Goal: Task Accomplishment & Management: Manage account settings

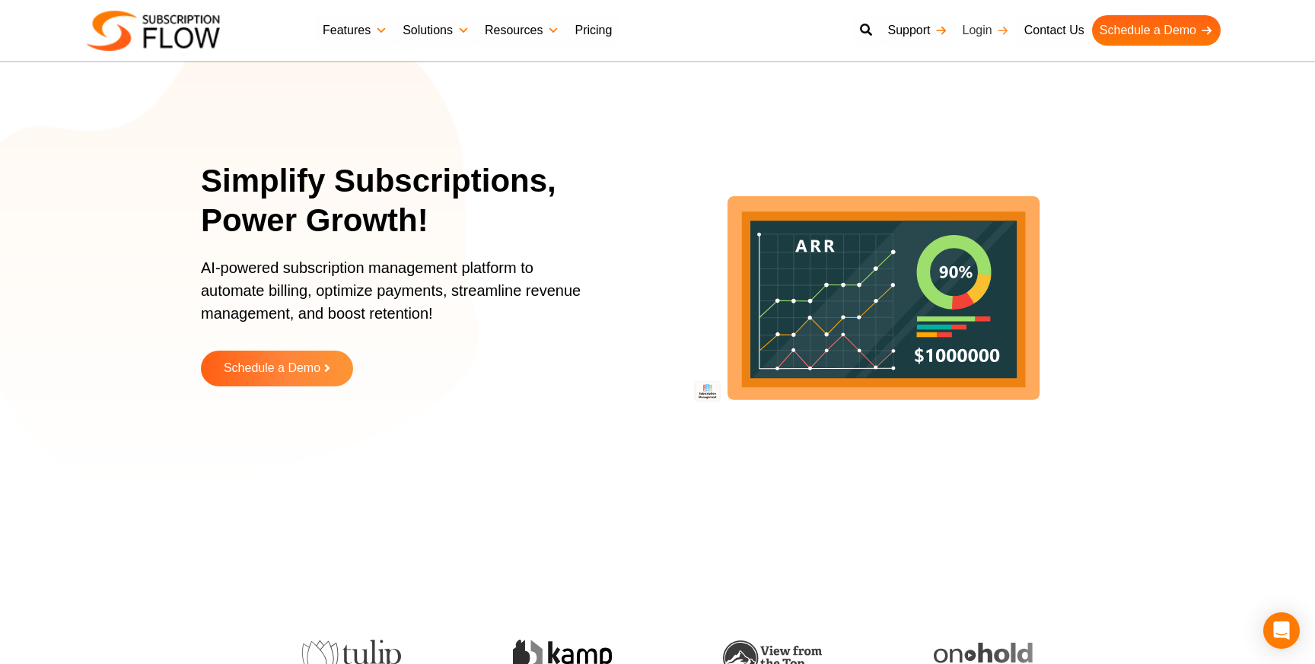
click at [988, 27] on link "Login" at bounding box center [986, 30] width 62 height 30
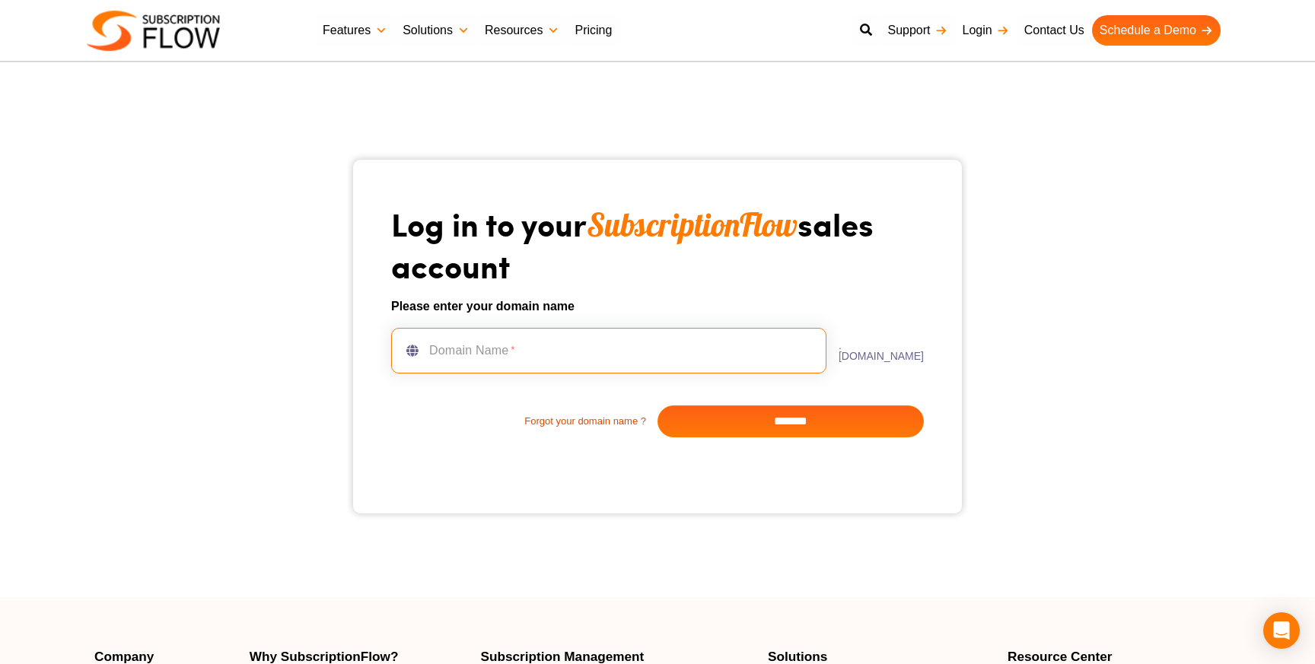
click at [587, 355] on input "text" at bounding box center [608, 351] width 435 height 46
type input "**********"
click at [807, 420] on input "*******" at bounding box center [791, 422] width 266 height 32
